Goal: Find specific page/section

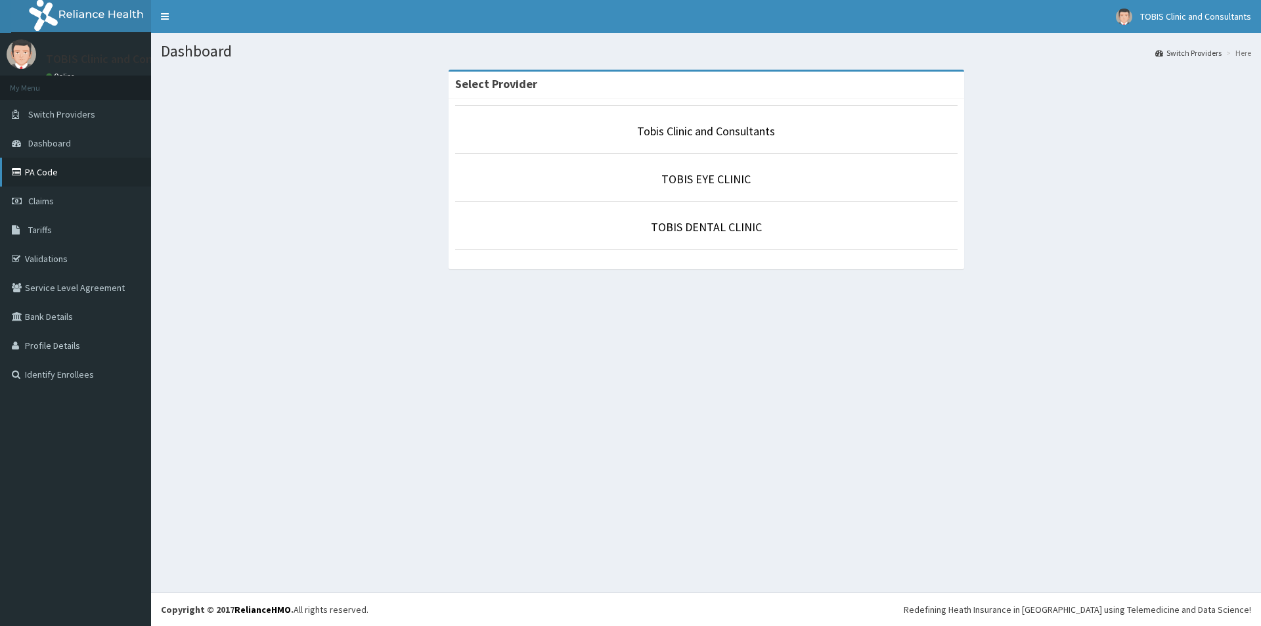
click at [23, 171] on icon at bounding box center [18, 171] width 13 height 9
click at [695, 175] on link "TOBIS EYE CLINIC" at bounding box center [705, 178] width 89 height 15
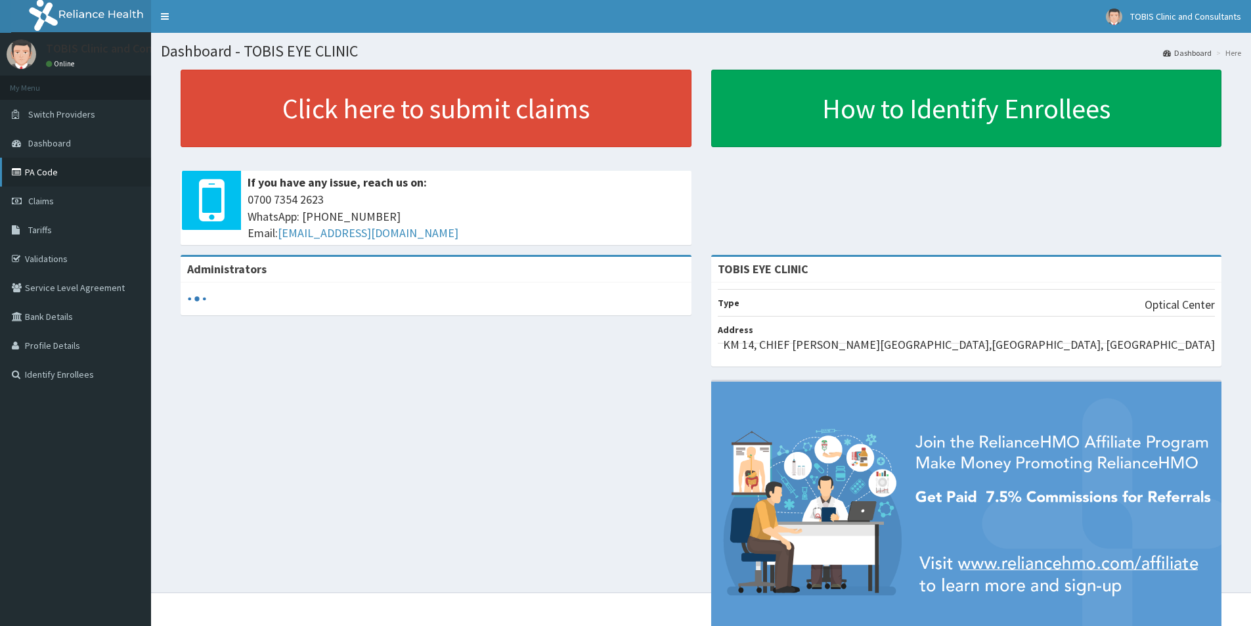
click at [33, 171] on link "PA Code" at bounding box center [75, 172] width 151 height 29
